Goal: Find specific page/section: Find specific page/section

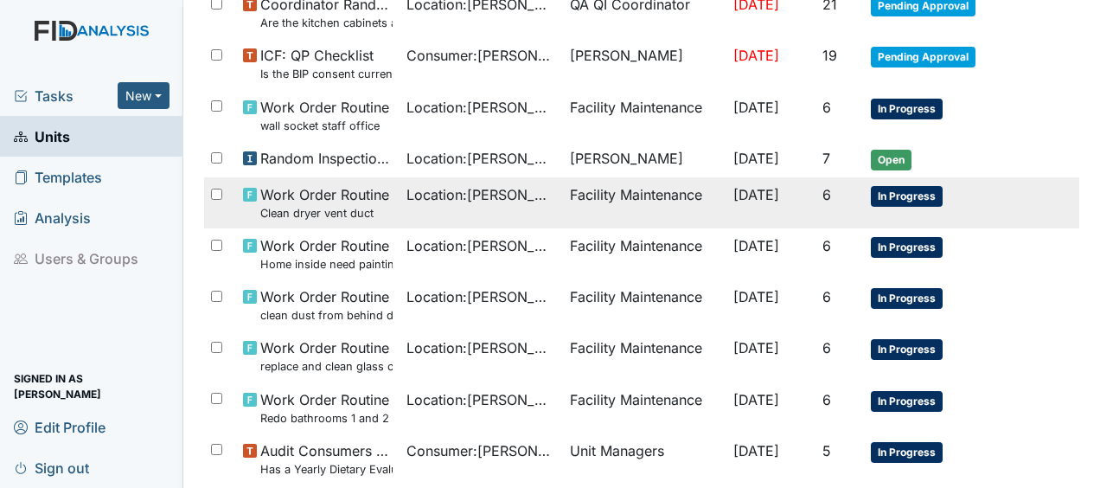
scroll to position [292, 0]
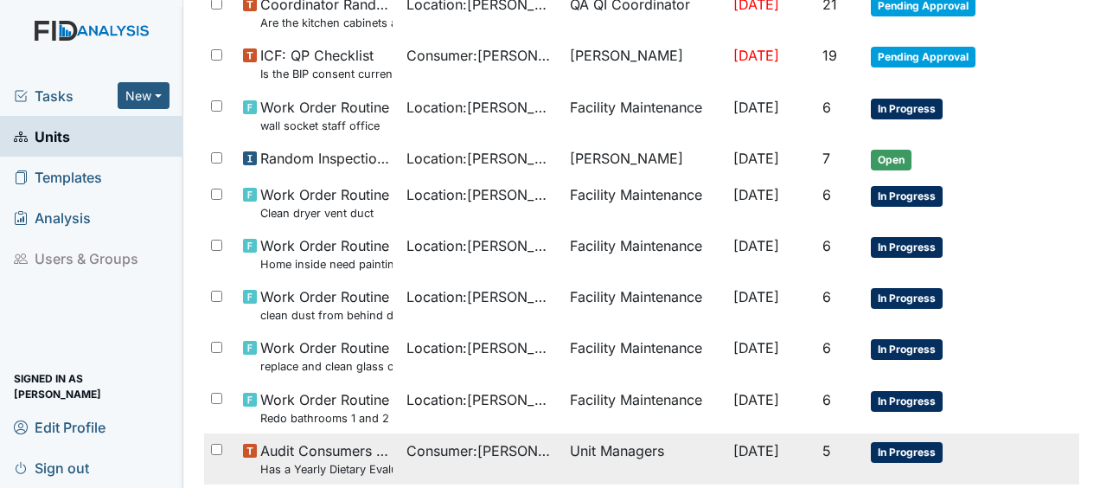
click at [341, 473] on small "Has a Yearly Dietary Evaluation been completed?" at bounding box center [326, 469] width 132 height 16
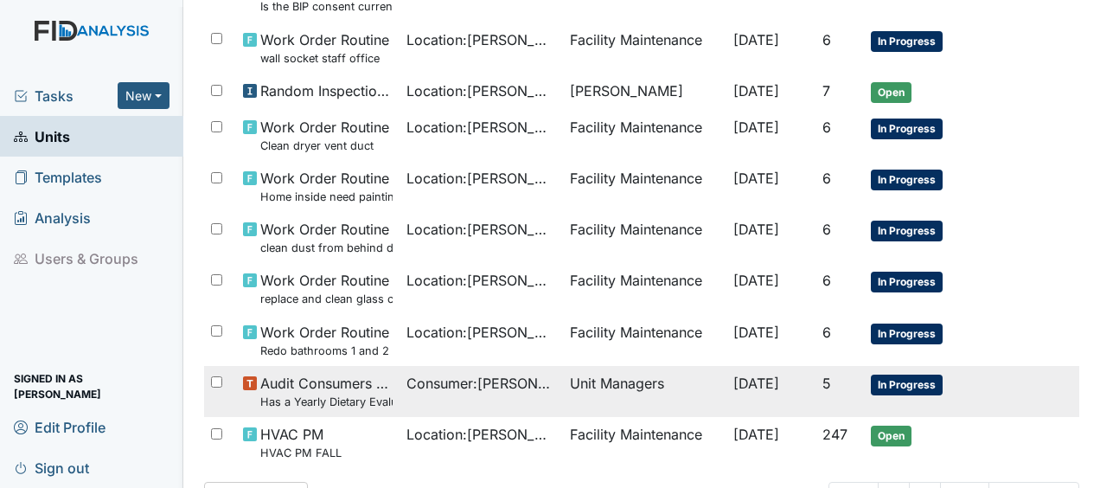
scroll to position [425, 0]
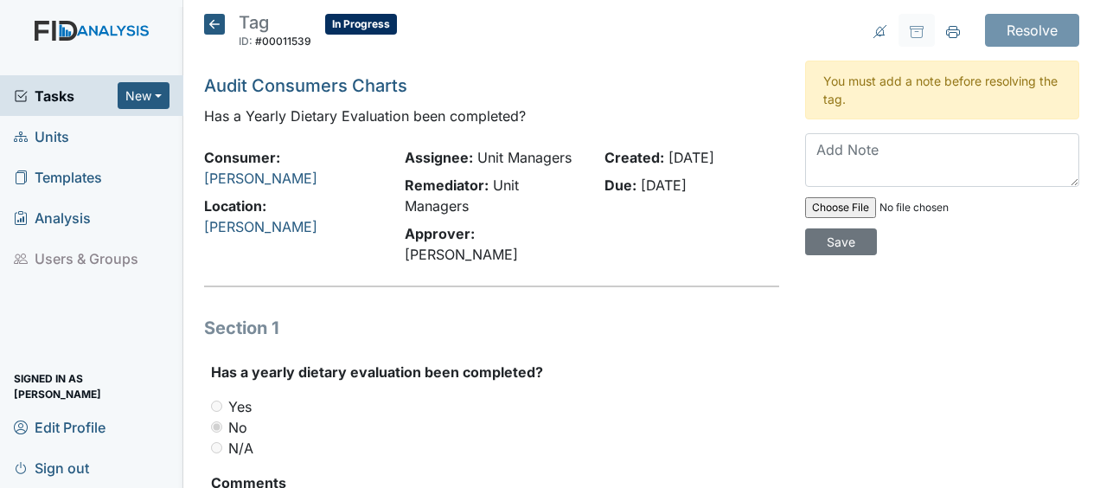
click at [214, 22] on icon at bounding box center [214, 24] width 21 height 21
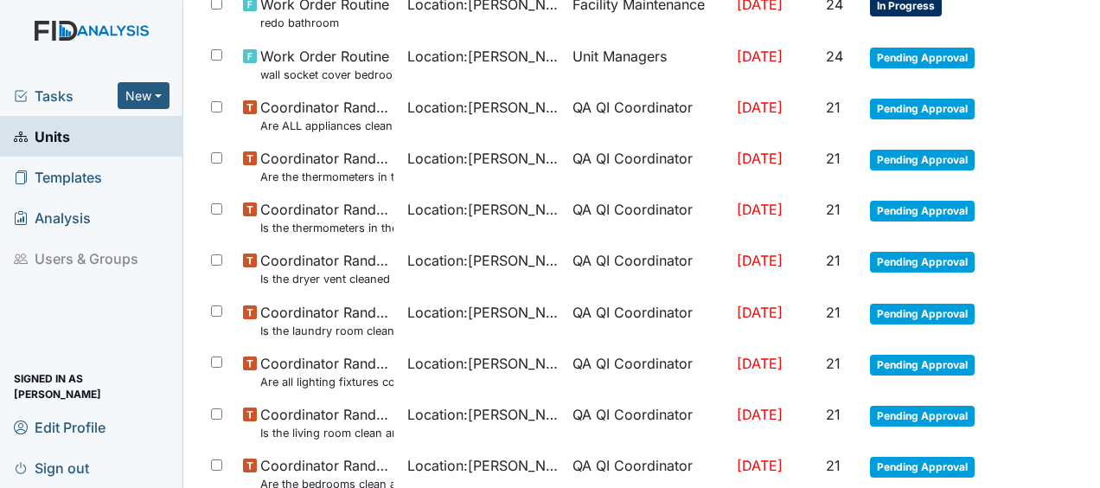
scroll to position [1331, 0]
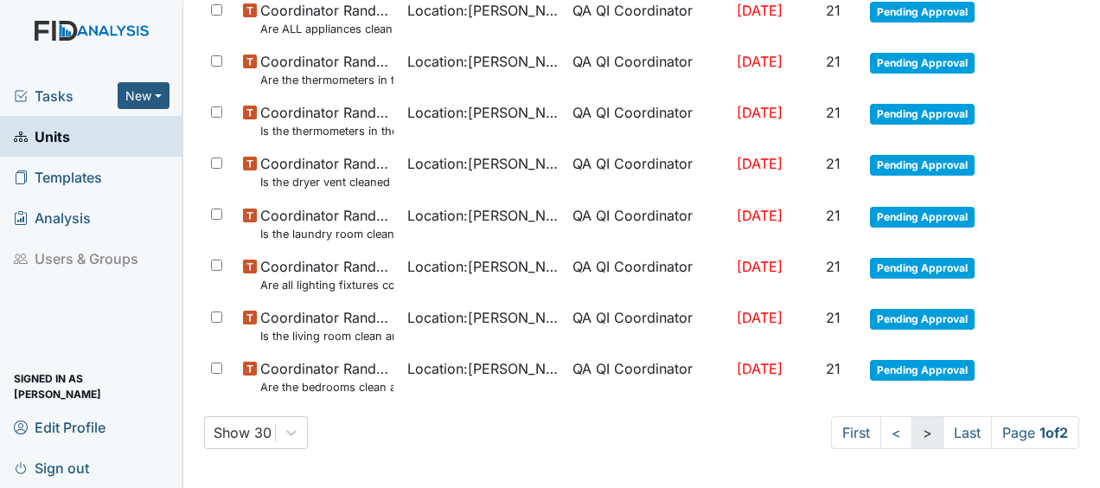
click at [911, 430] on link ">" at bounding box center [927, 432] width 32 height 33
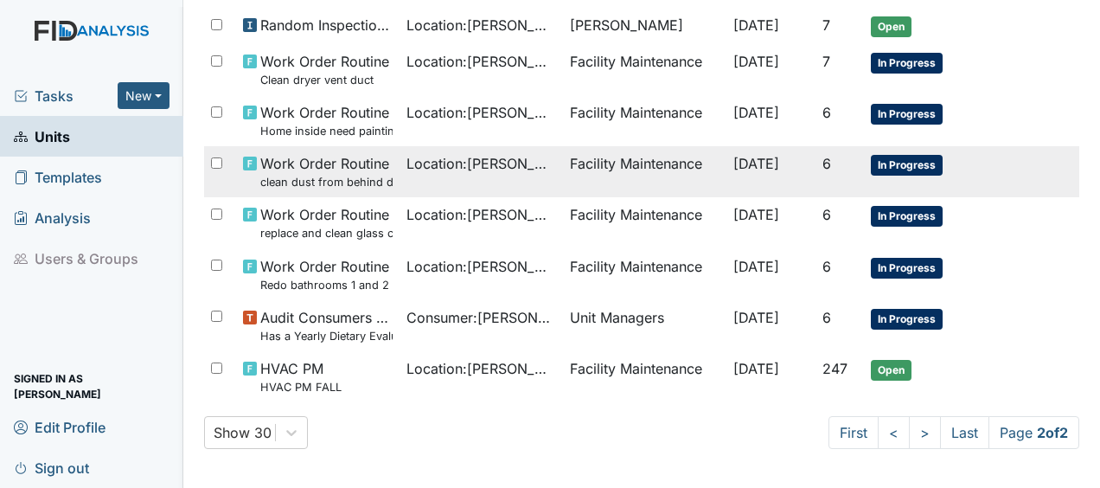
scroll to position [0, 0]
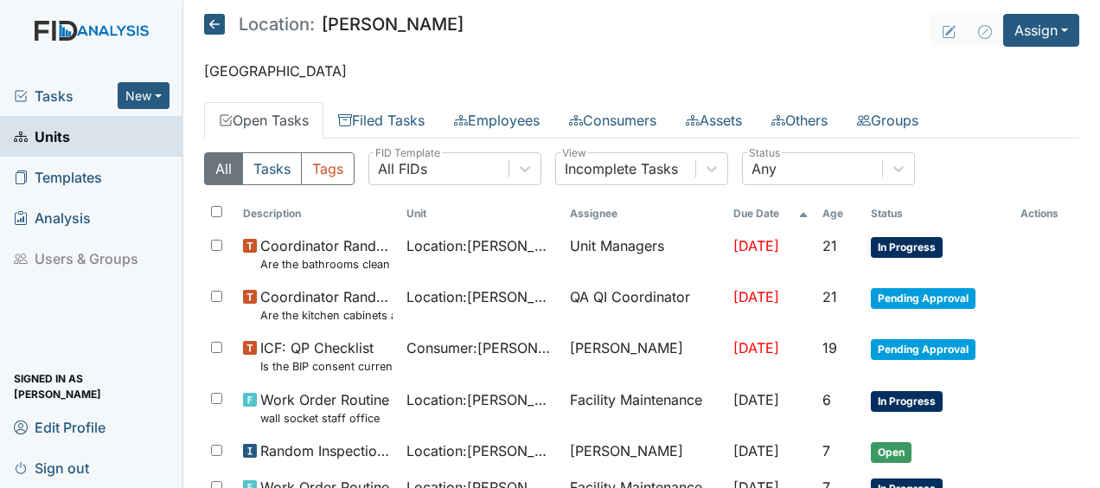
click at [214, 19] on icon at bounding box center [214, 24] width 21 height 21
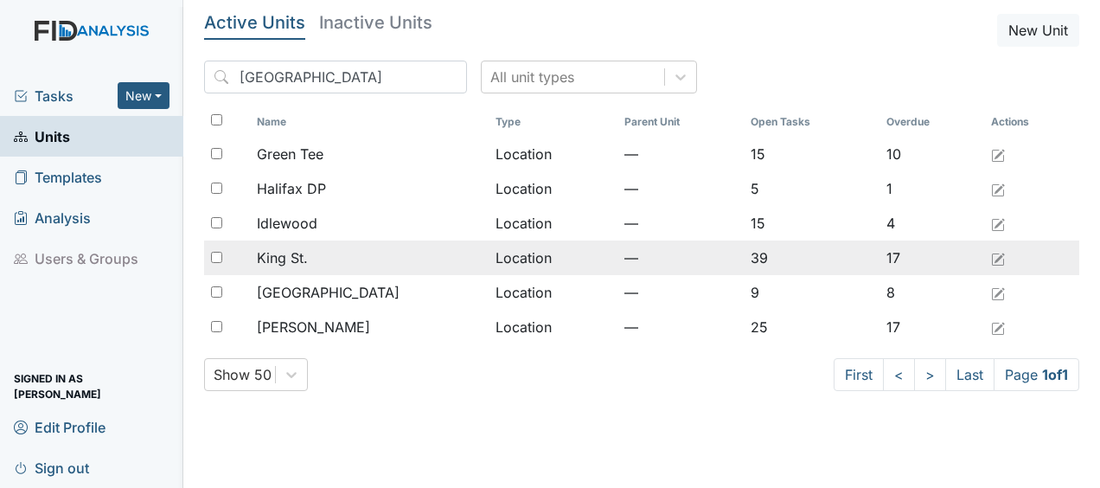
click at [313, 254] on div "King St." at bounding box center [369, 257] width 224 height 21
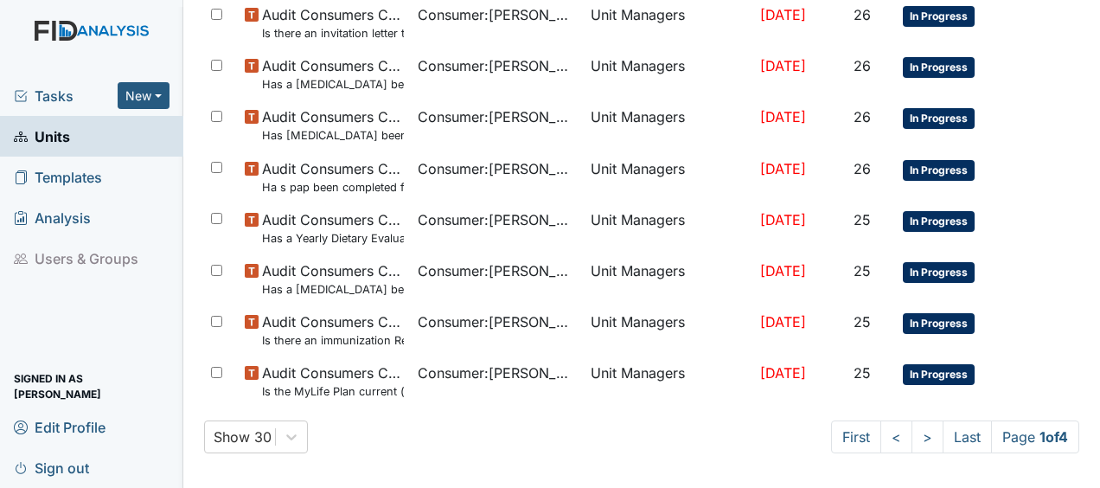
scroll to position [1347, 0]
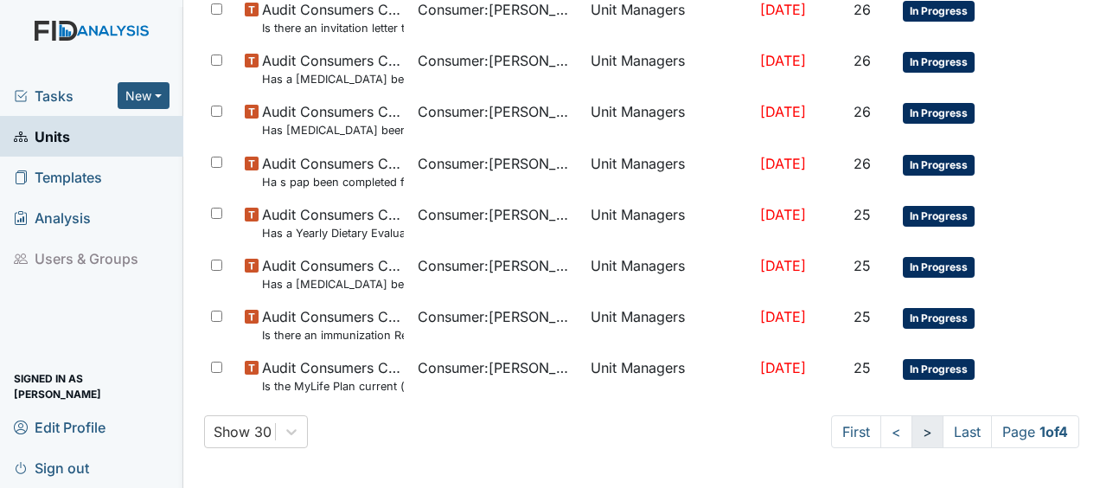
click at [911, 433] on link ">" at bounding box center [927, 431] width 32 height 33
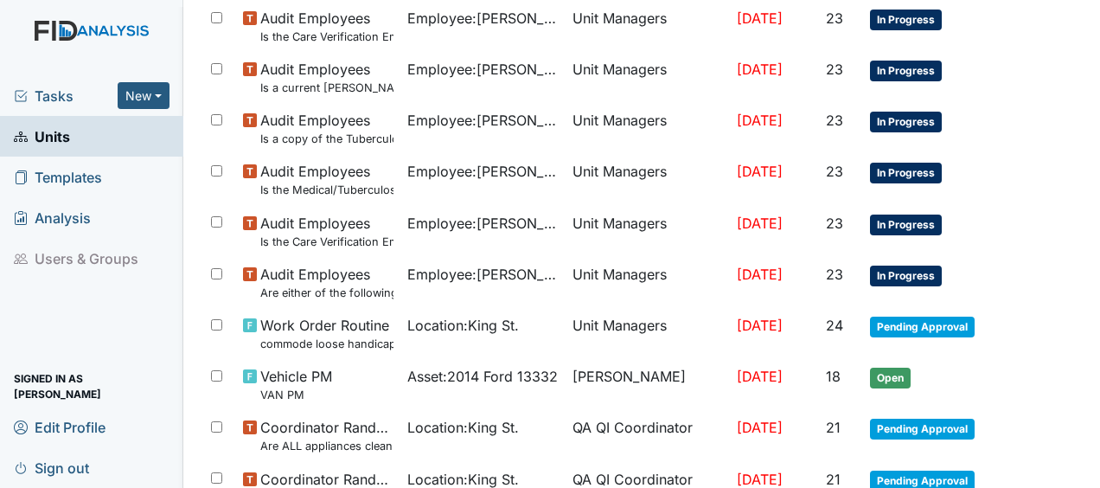
scroll to position [1362, 0]
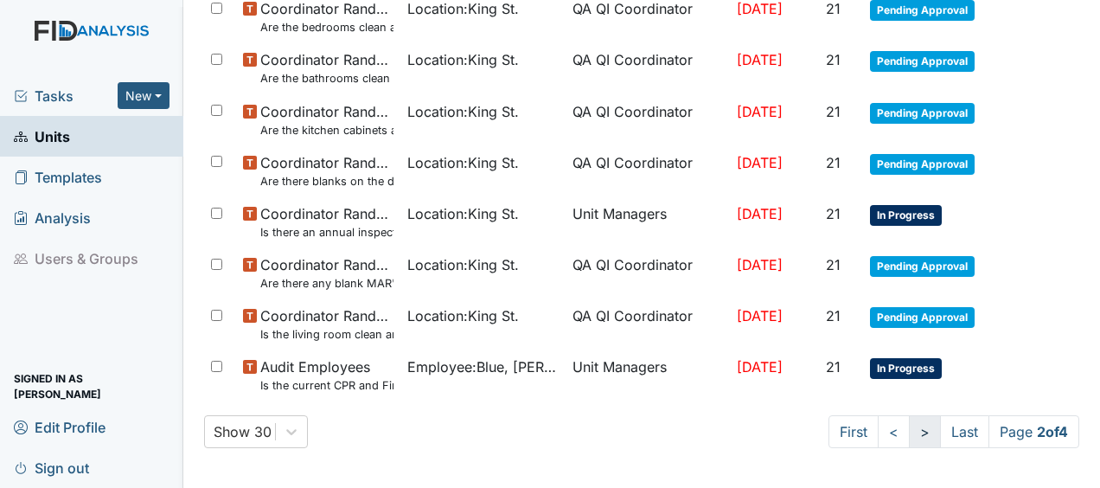
click at [908, 436] on link ">" at bounding box center [924, 431] width 32 height 33
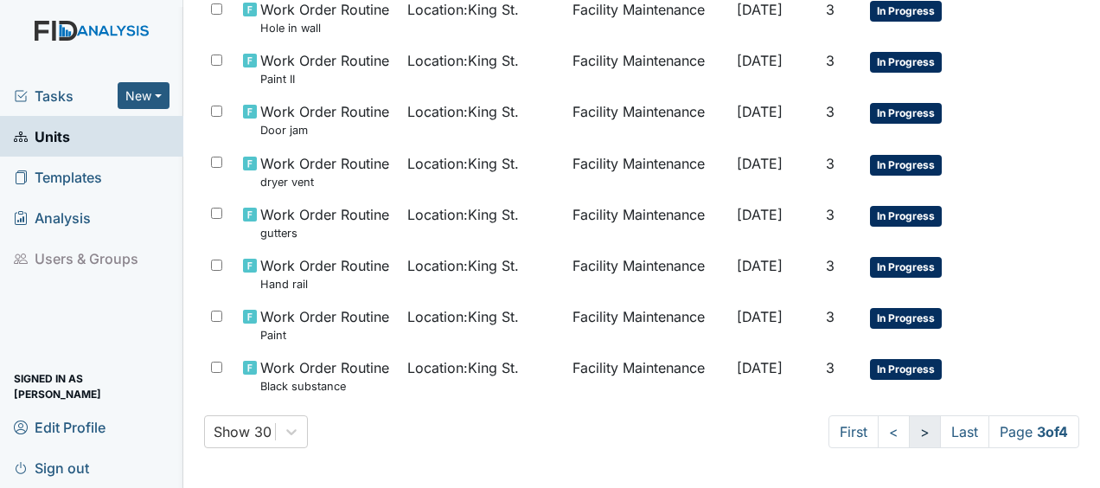
click at [908, 436] on link ">" at bounding box center [924, 431] width 32 height 33
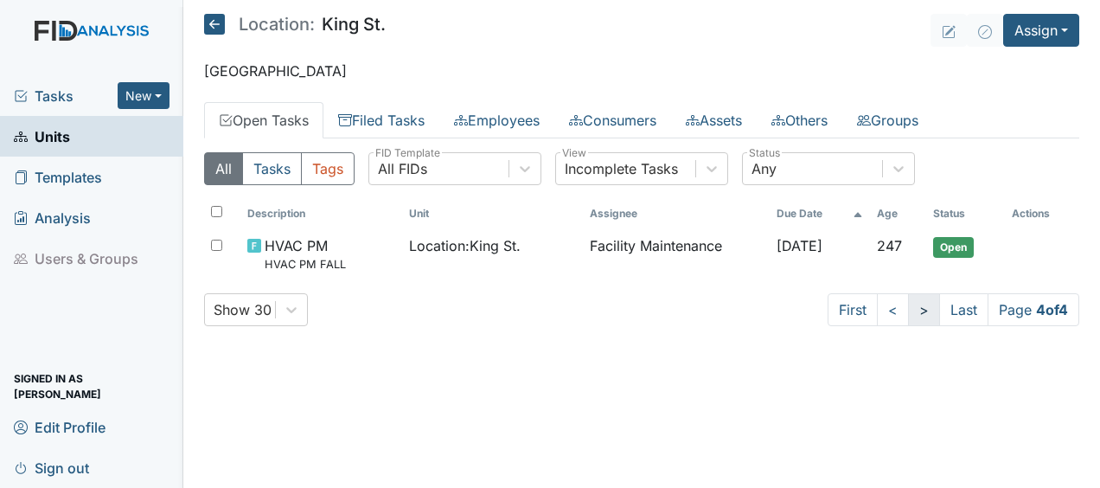
scroll to position [0, 0]
click at [890, 313] on link "<" at bounding box center [892, 309] width 32 height 33
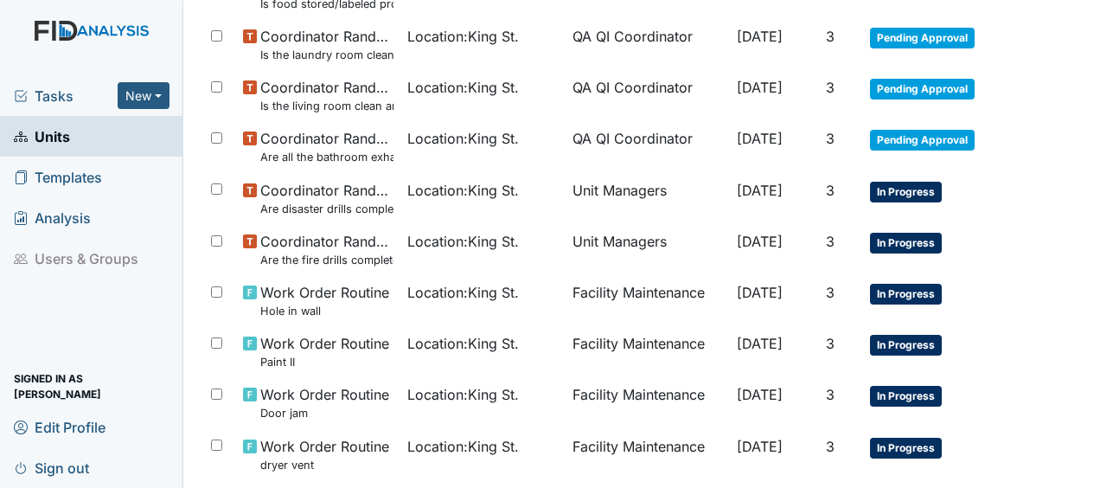
scroll to position [1347, 0]
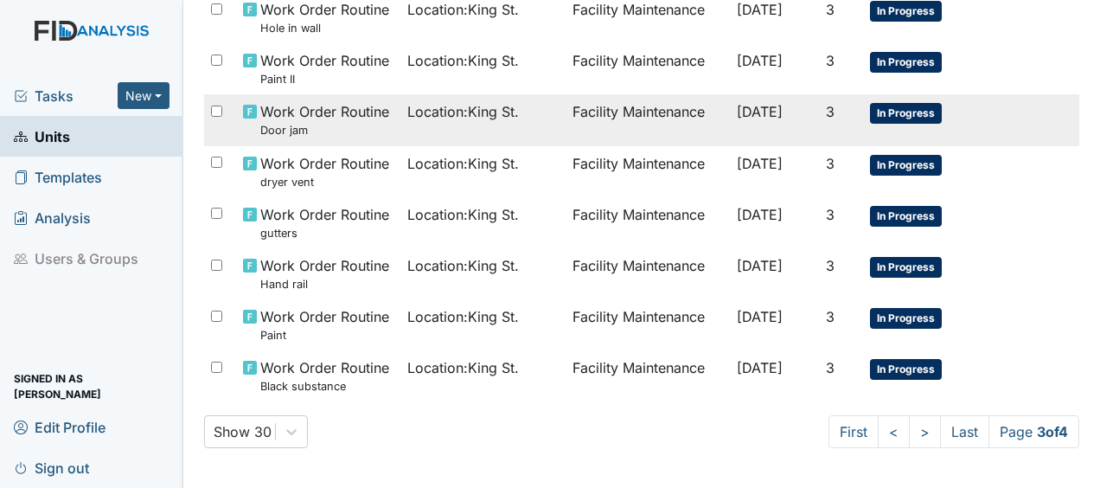
click at [477, 116] on span "Location : King St." at bounding box center [463, 111] width 112 height 21
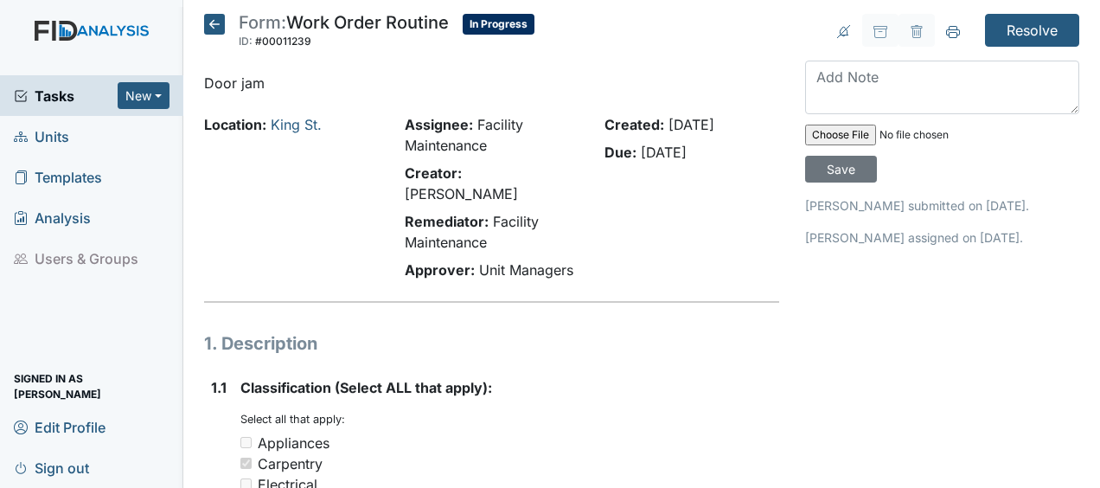
click at [218, 28] on icon at bounding box center [214, 24] width 21 height 21
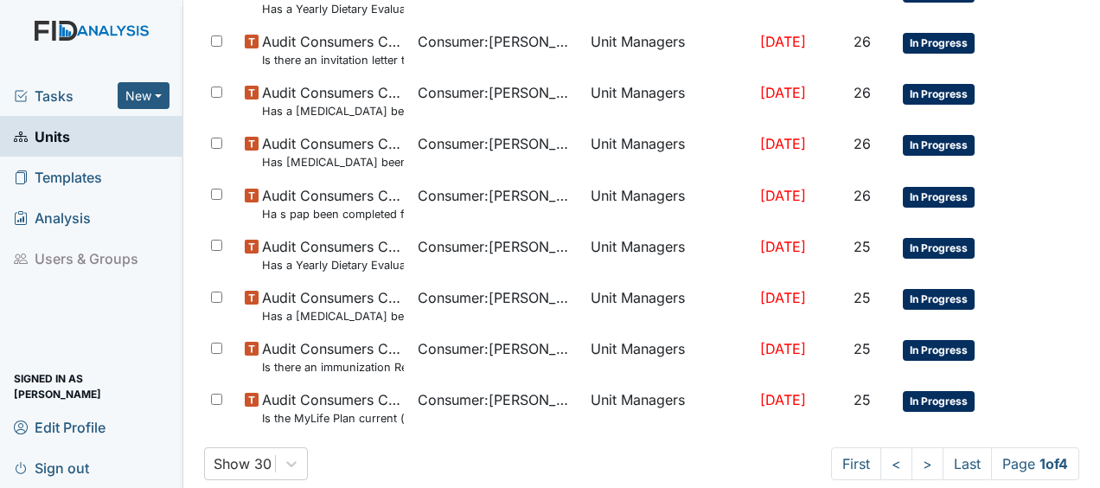
scroll to position [1347, 0]
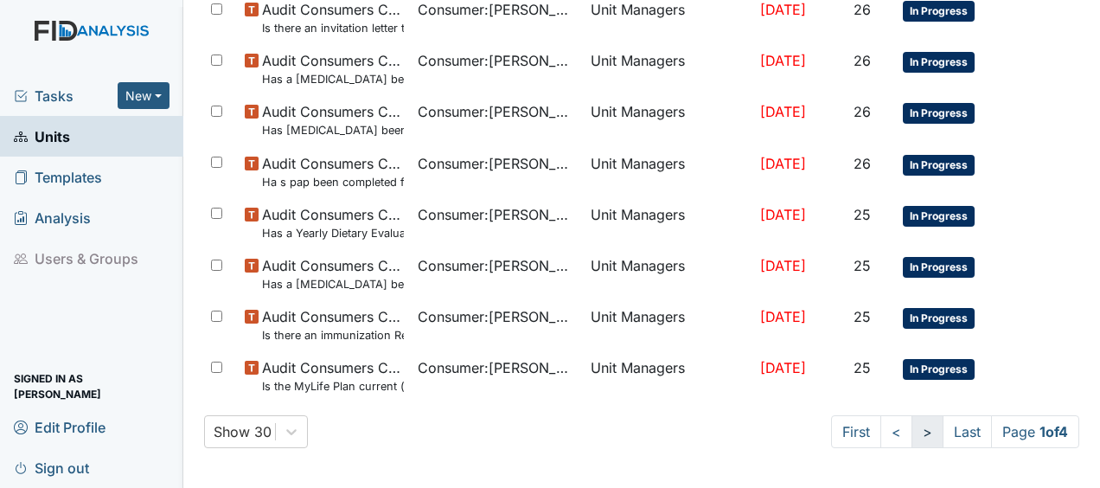
click at [913, 434] on link ">" at bounding box center [927, 431] width 32 height 33
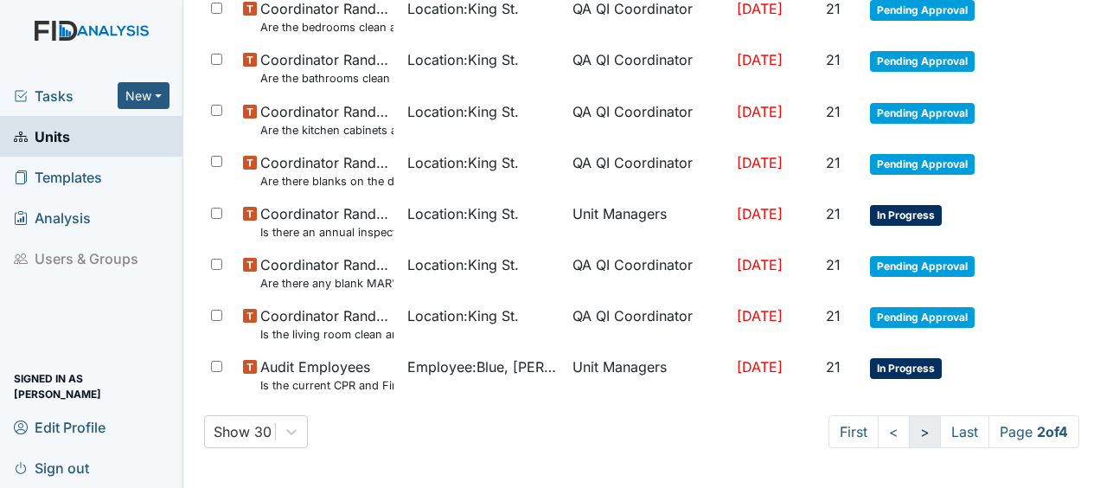
click at [913, 434] on link ">" at bounding box center [924, 431] width 32 height 33
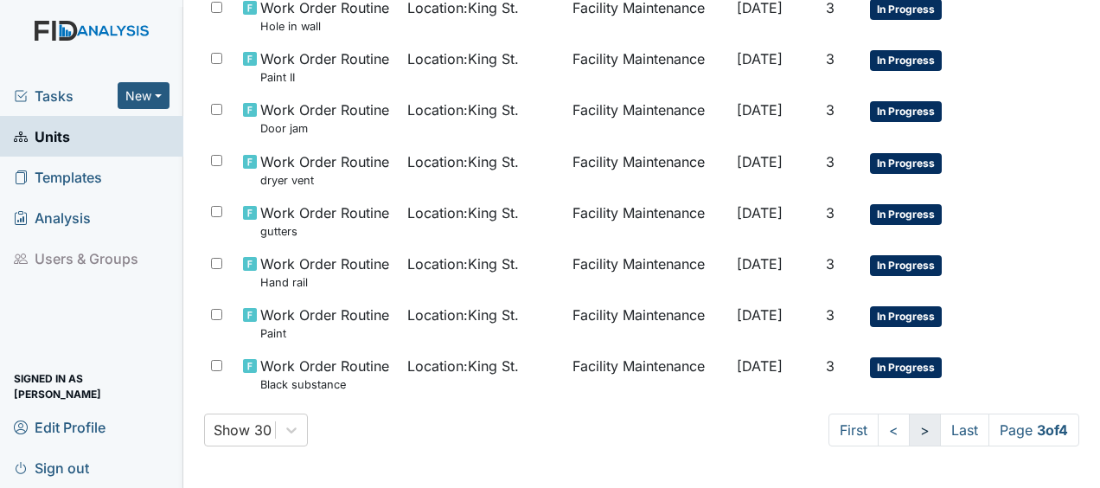
scroll to position [1347, 0]
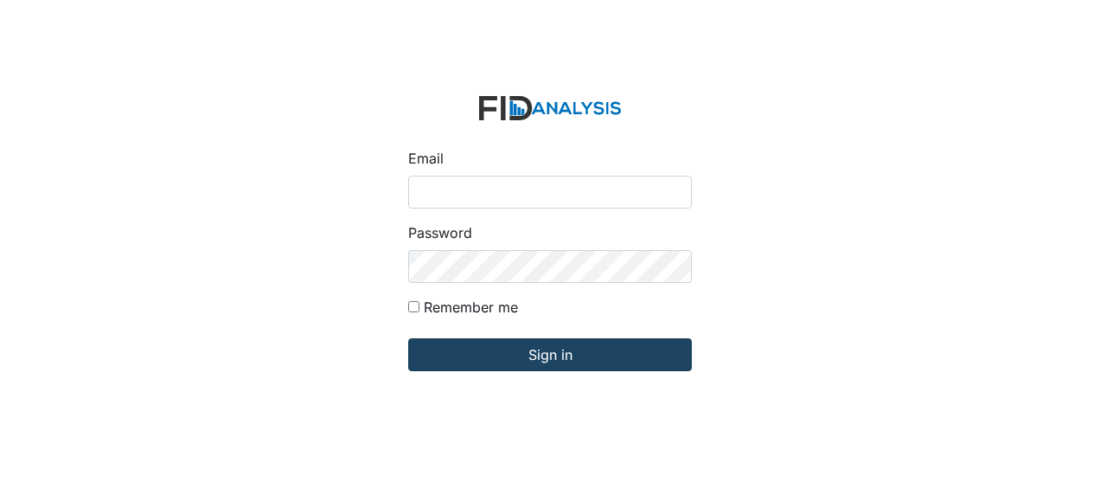
type input "[EMAIL_ADDRESS][DOMAIN_NAME]"
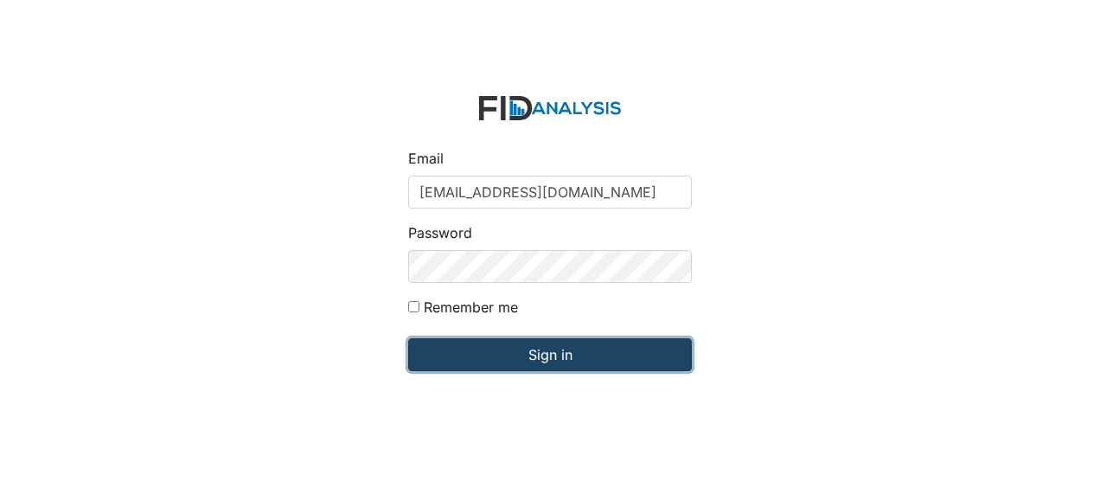
click at [476, 362] on input "Sign in" at bounding box center [550, 354] width 284 height 33
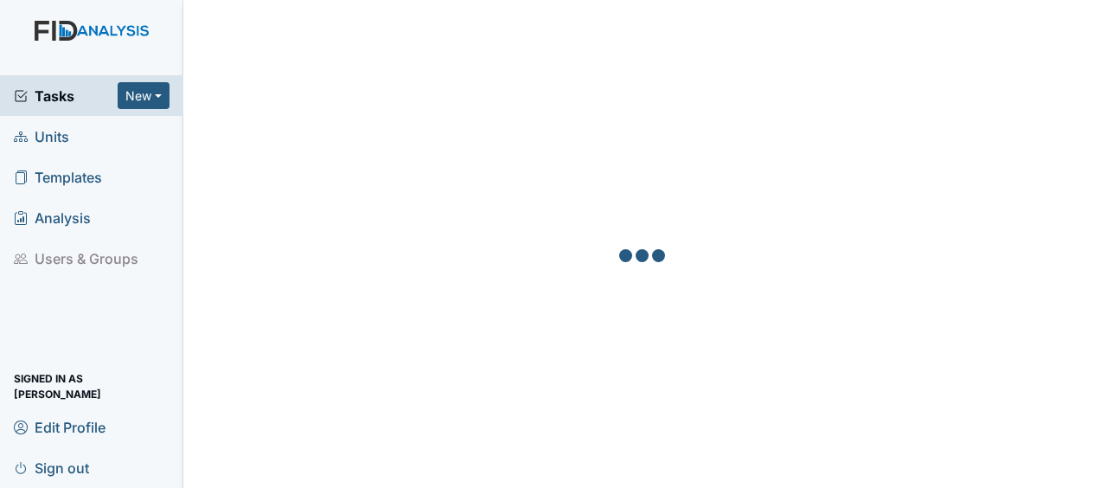
click at [64, 130] on span "Units" at bounding box center [41, 136] width 55 height 27
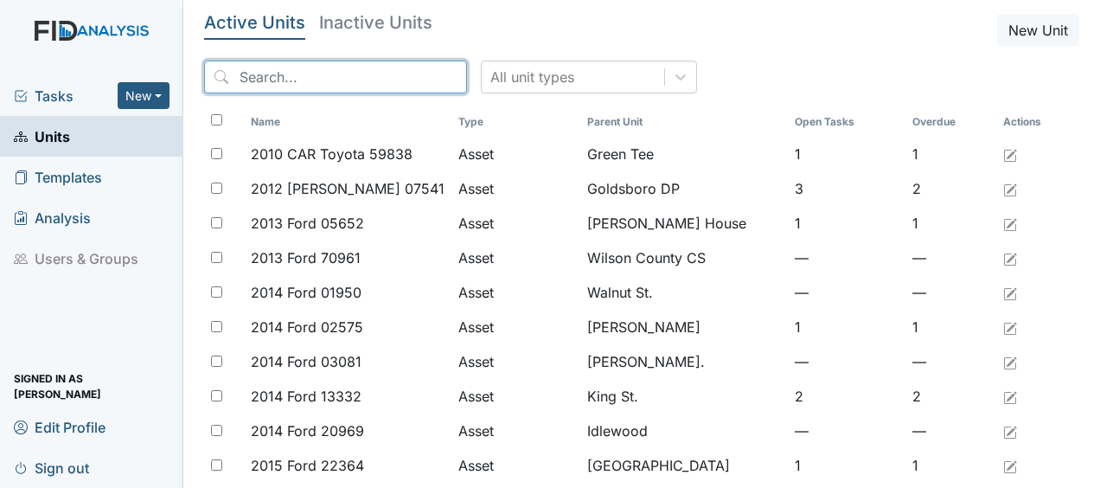
click at [247, 85] on input "search" at bounding box center [335, 77] width 263 height 33
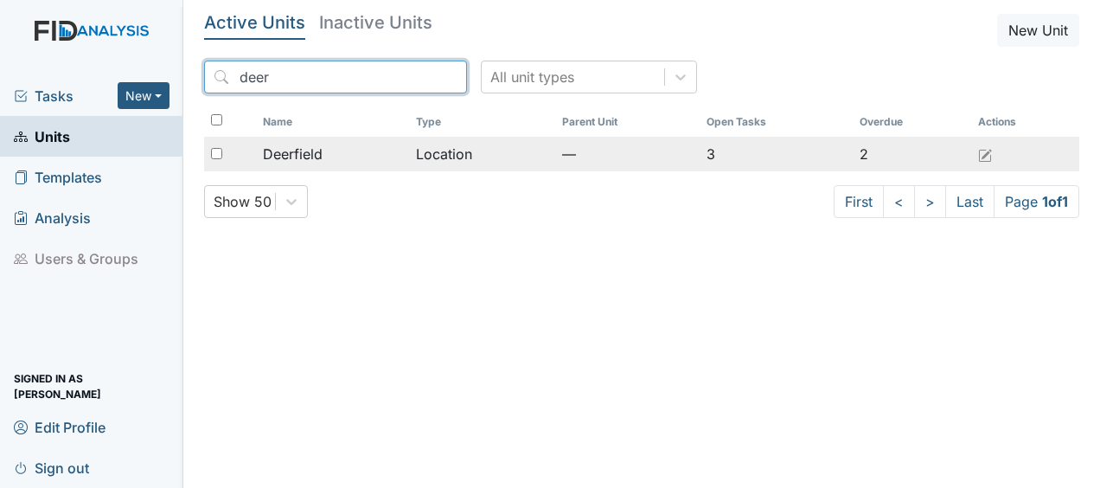
type input "deer"
click at [282, 156] on span "Deerfield" at bounding box center [293, 153] width 60 height 21
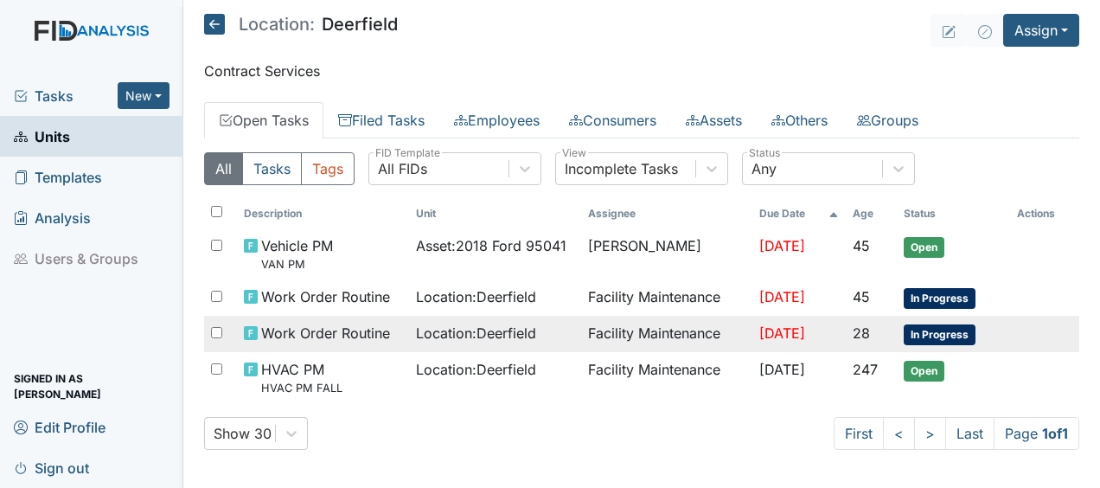
click at [310, 340] on span "Work Order Routine" at bounding box center [325, 332] width 129 height 21
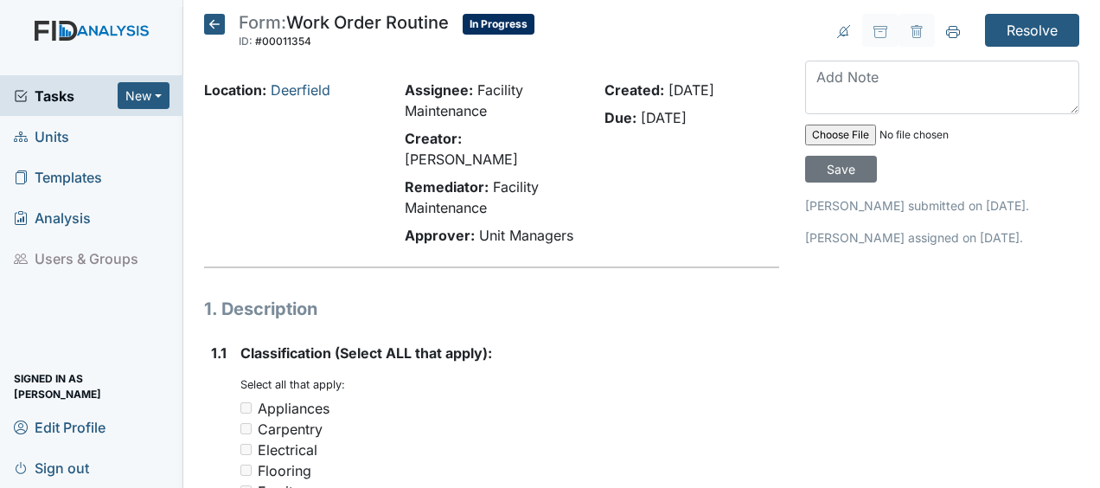
click at [214, 29] on icon at bounding box center [214, 24] width 21 height 21
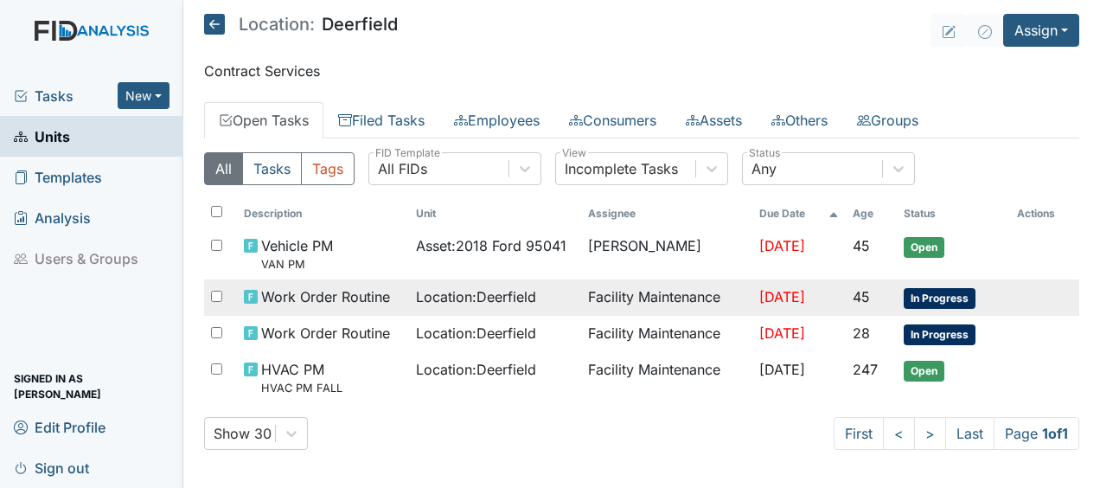
click at [321, 296] on span "Work Order Routine" at bounding box center [325, 296] width 129 height 21
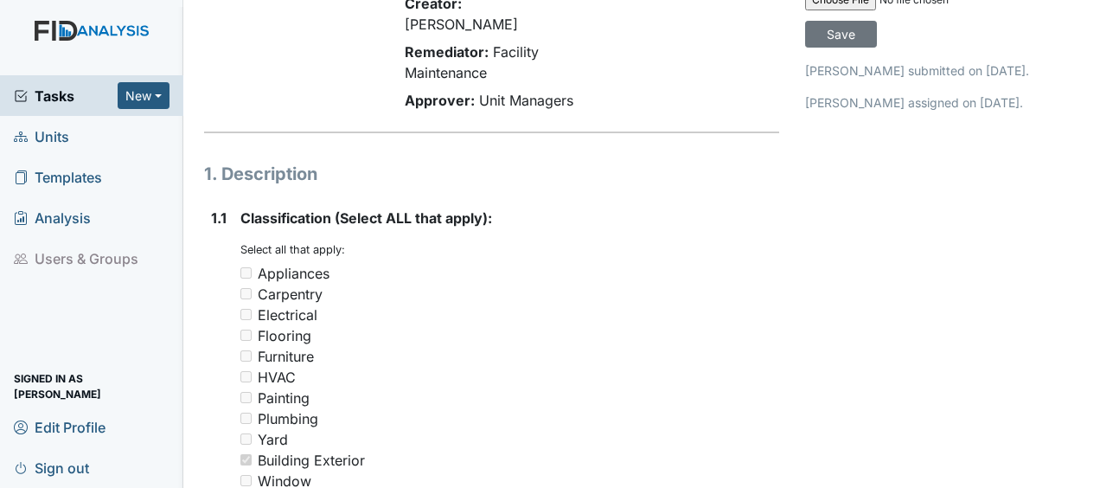
scroll to position [131, 0]
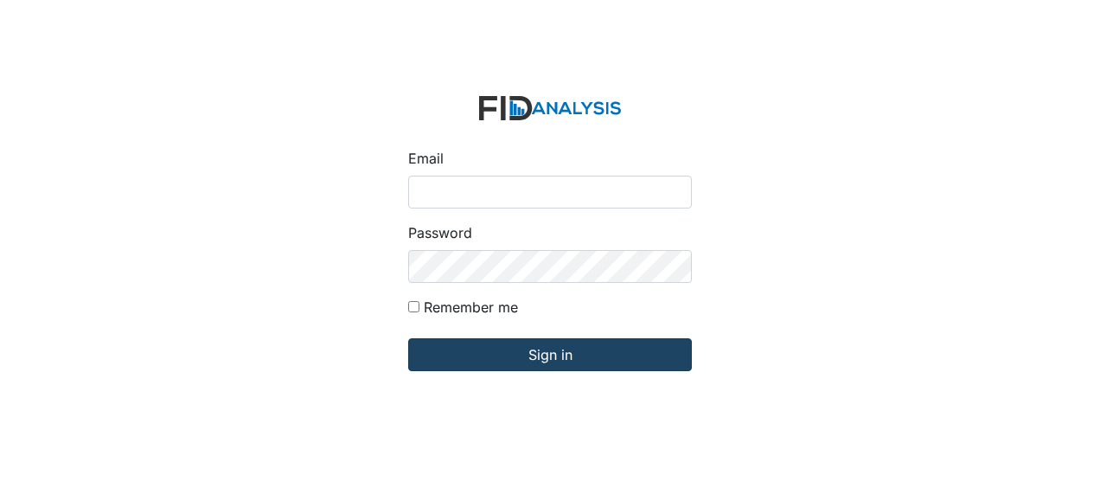
type input "Jbryant@lifeincorporated.com"
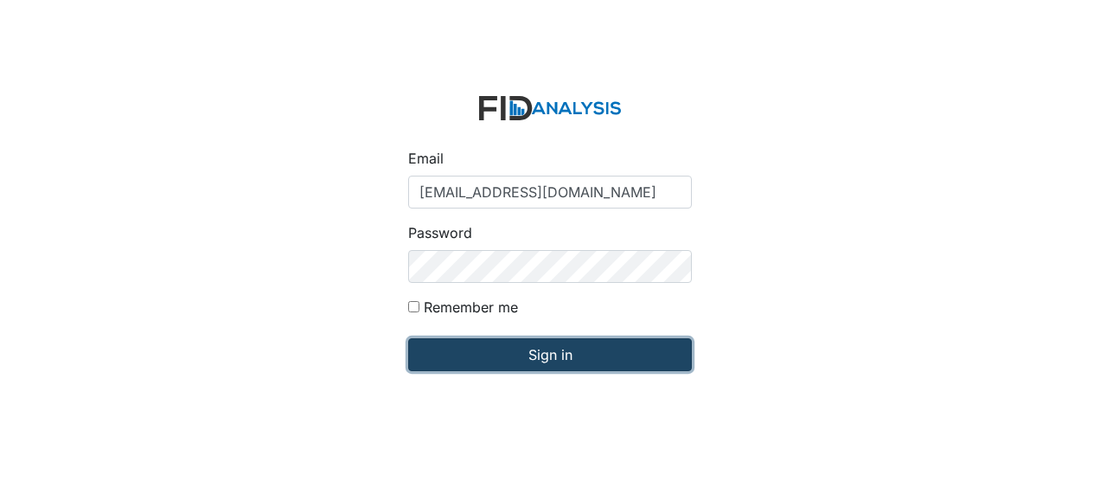
click at [450, 355] on input "Sign in" at bounding box center [550, 354] width 284 height 33
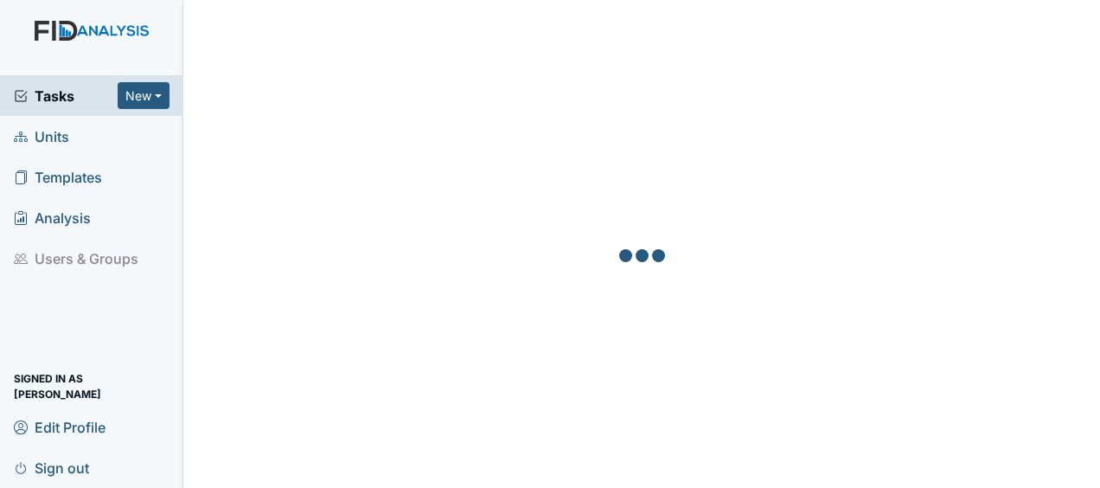
click at [95, 137] on link "Units" at bounding box center [91, 136] width 183 height 41
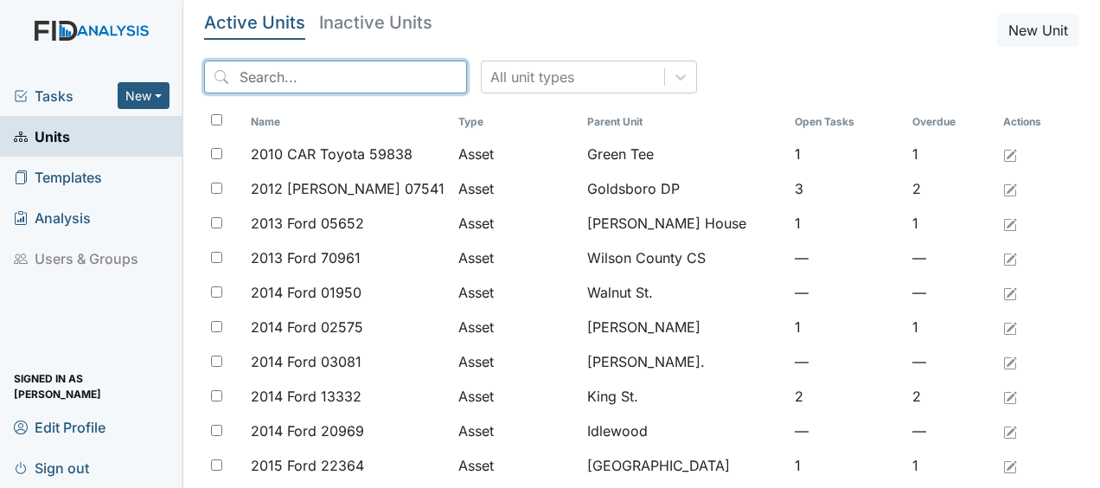
click at [244, 84] on input "search" at bounding box center [335, 77] width 263 height 33
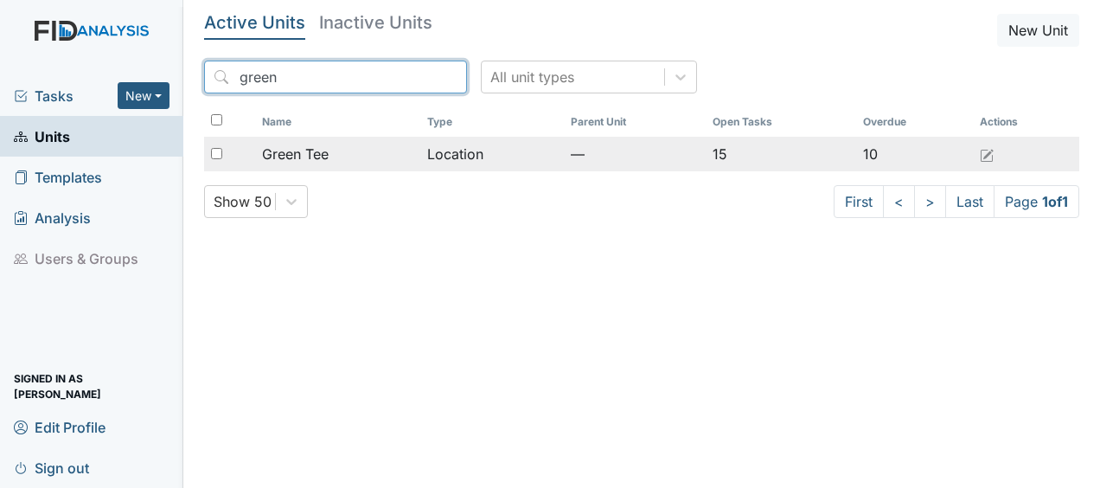
type input "green"
click at [285, 152] on span "Green Tee" at bounding box center [295, 153] width 67 height 21
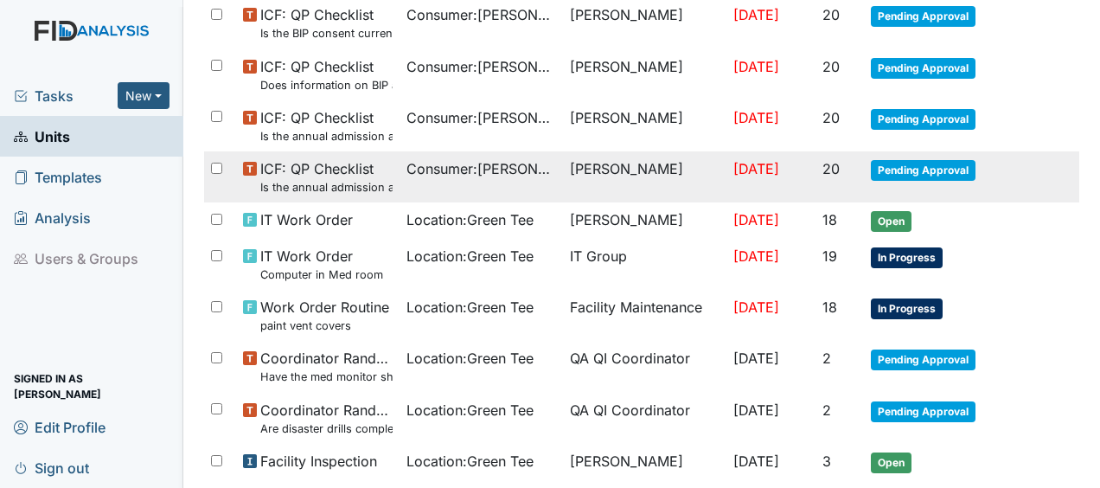
scroll to position [769, 0]
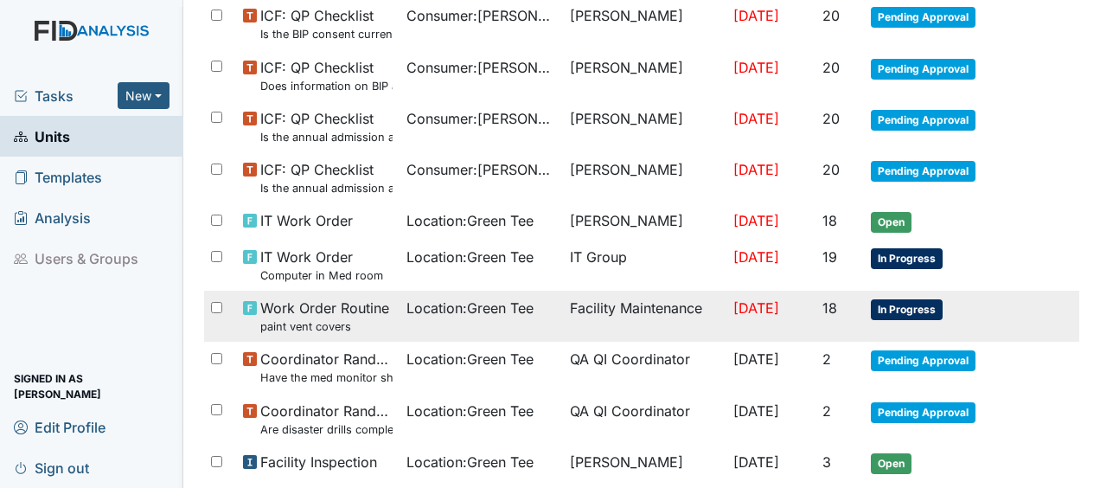
click at [311, 309] on span "Work Order Routine paint vent covers" at bounding box center [324, 315] width 129 height 37
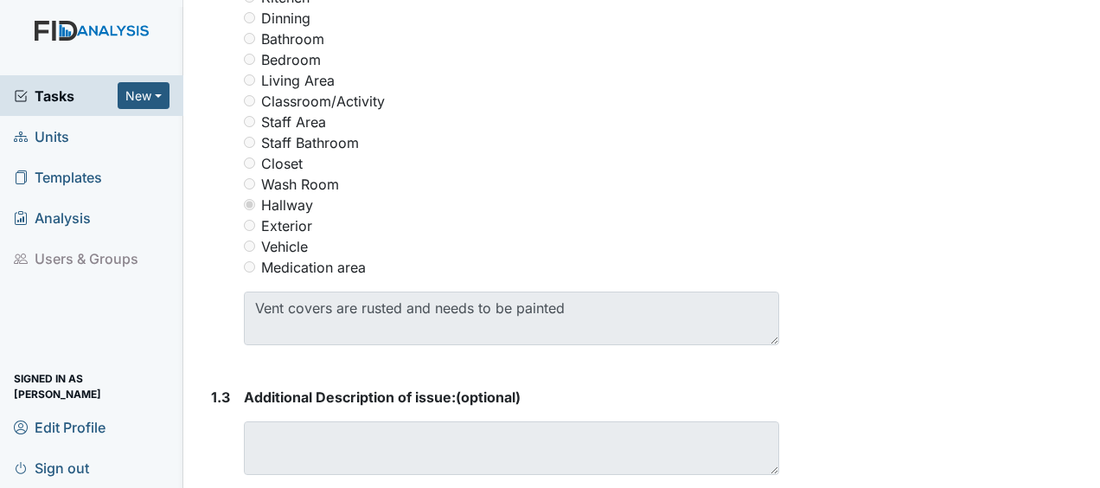
scroll to position [879, 0]
